Goal: Task Accomplishment & Management: Use online tool/utility

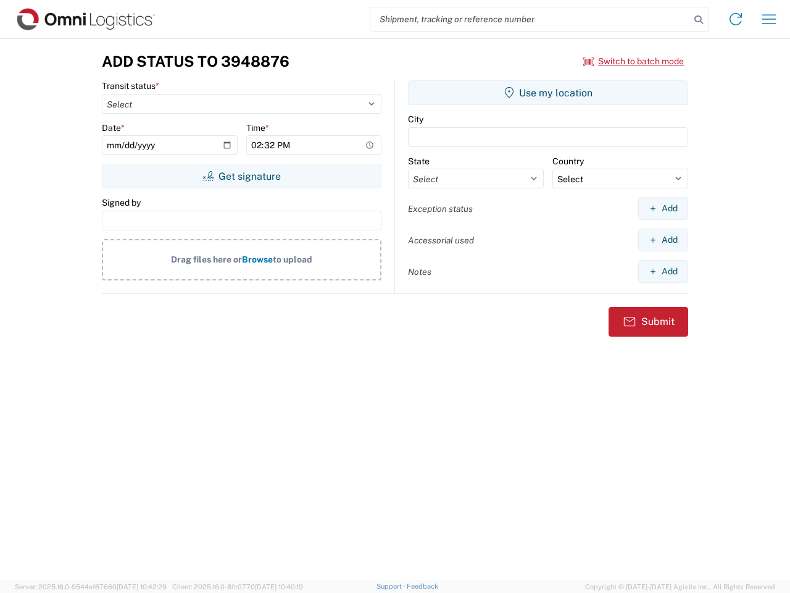
click at [530, 19] on input "search" at bounding box center [530, 18] width 320 height 23
click at [699, 20] on icon at bounding box center [698, 19] width 17 height 17
click at [736, 19] on icon at bounding box center [736, 19] width 20 height 20
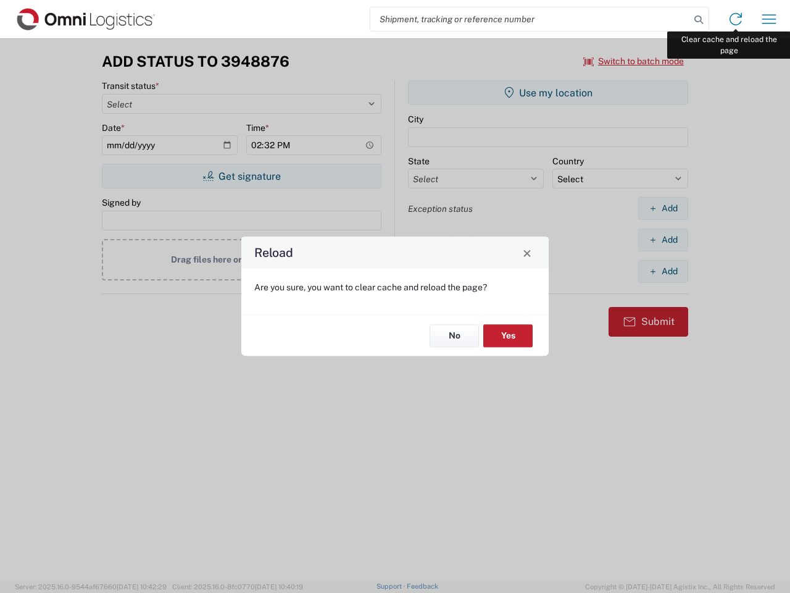
click at [769, 19] on div "Reload Are you sure, you want to clear cache and reload the page? No Yes" at bounding box center [395, 296] width 790 height 593
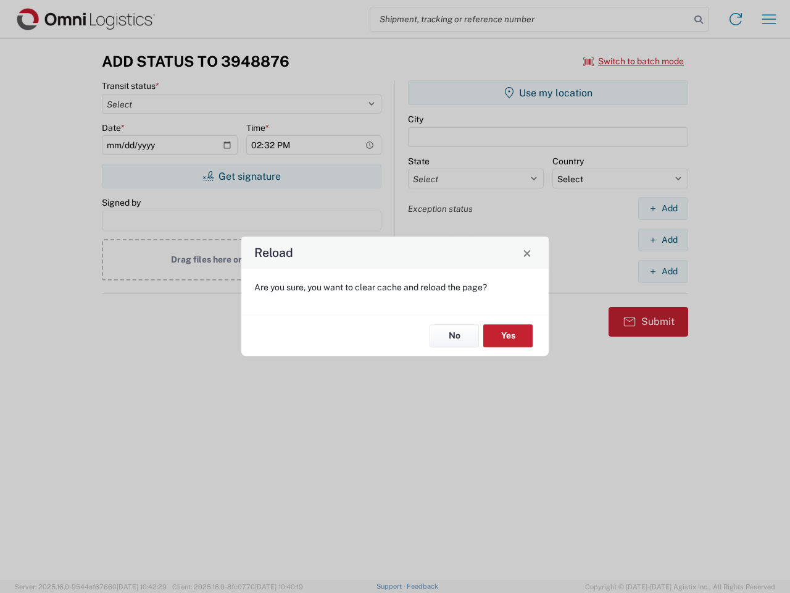
click at [634, 61] on div "Reload Are you sure, you want to clear cache and reload the page? No Yes" at bounding box center [395, 296] width 790 height 593
click at [241, 176] on div "Reload Are you sure, you want to clear cache and reload the page? No Yes" at bounding box center [395, 296] width 790 height 593
click at [548, 93] on div "Reload Are you sure, you want to clear cache and reload the page? No Yes" at bounding box center [395, 296] width 790 height 593
click at [663, 208] on div "Reload Are you sure, you want to clear cache and reload the page? No Yes" at bounding box center [395, 296] width 790 height 593
click at [663, 240] on div "Reload Are you sure, you want to clear cache and reload the page? No Yes" at bounding box center [395, 296] width 790 height 593
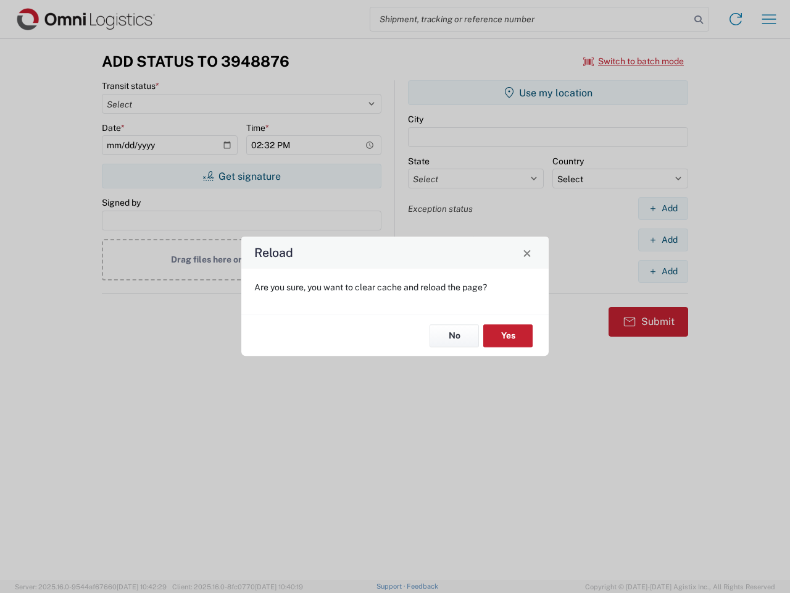
click at [663, 271] on div "Reload Are you sure, you want to clear cache and reload the page? No Yes" at bounding box center [395, 296] width 790 height 593
